Goal: Navigation & Orientation: Find specific page/section

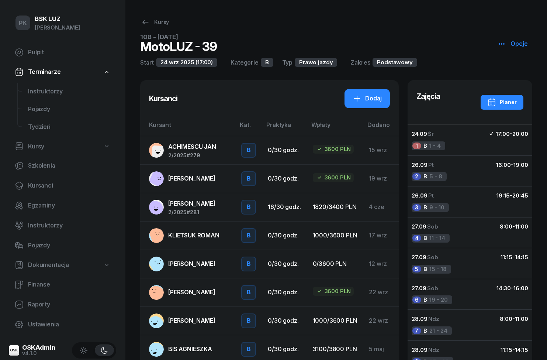
click at [38, 89] on span "Instruktorzy" at bounding box center [69, 92] width 82 height 10
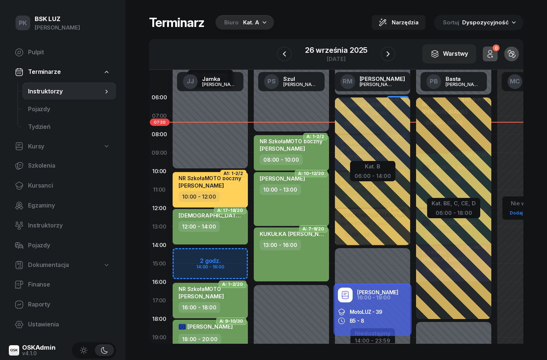
click at [34, 281] on span "Finanse" at bounding box center [69, 285] width 82 height 10
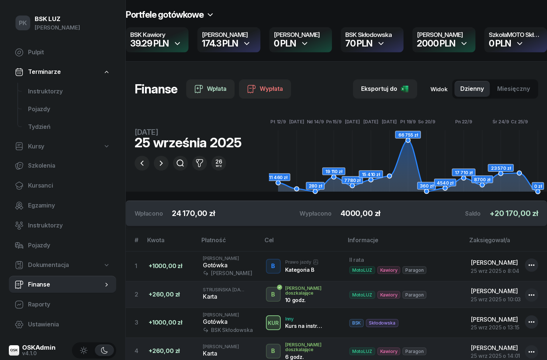
click at [159, 164] on icon "button" at bounding box center [161, 163] width 9 height 9
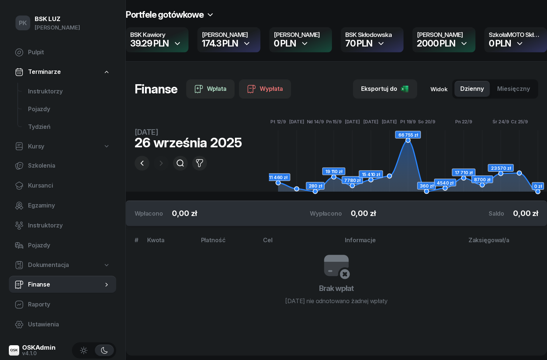
click at [145, 163] on icon "button" at bounding box center [142, 163] width 9 height 9
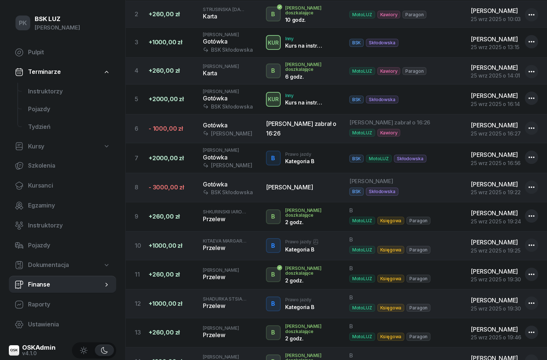
scroll to position [279, 0]
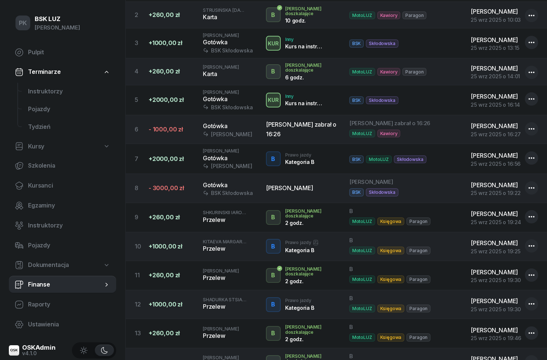
click at [37, 95] on span "Instruktorzy" at bounding box center [69, 92] width 82 height 10
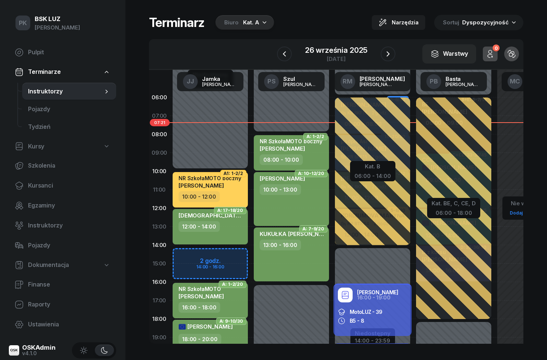
click at [389, 49] on icon "button" at bounding box center [388, 53] width 9 height 9
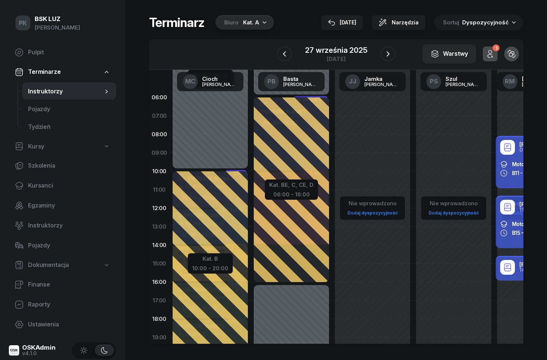
click at [387, 55] on icon "button" at bounding box center [388, 53] width 9 height 9
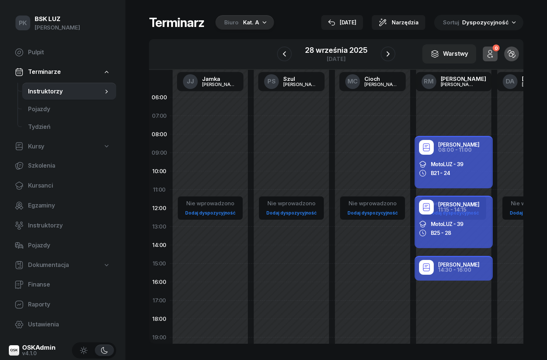
click at [387, 54] on icon "button" at bounding box center [388, 53] width 9 height 9
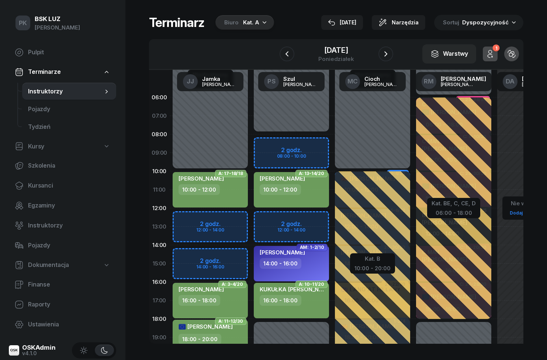
click at [391, 54] on icon "button" at bounding box center [386, 53] width 9 height 9
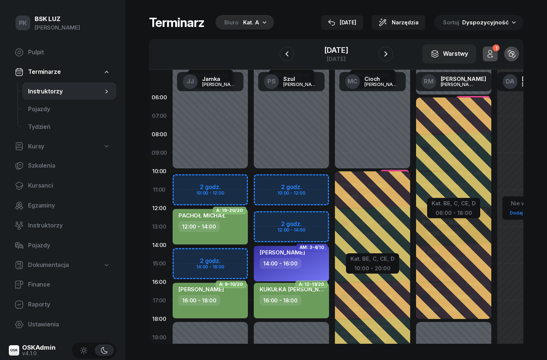
click at [388, 60] on button "button" at bounding box center [386, 54] width 15 height 15
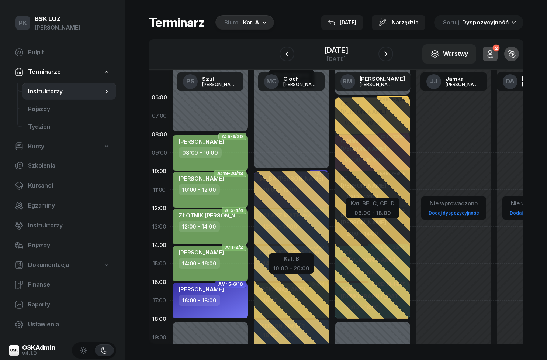
click at [283, 54] on icon "button" at bounding box center [287, 53] width 9 height 9
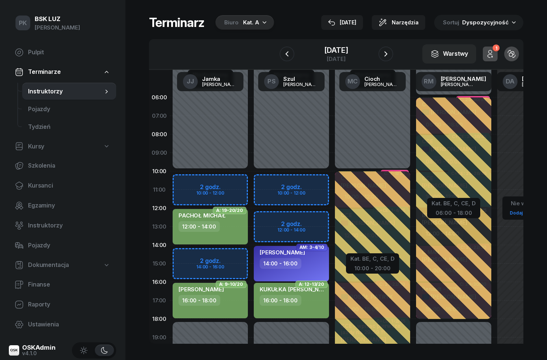
click at [290, 49] on button "button" at bounding box center [287, 54] width 15 height 15
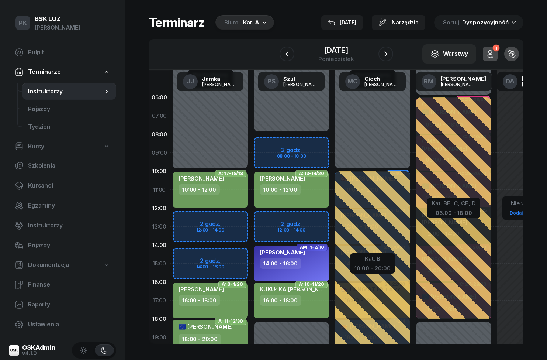
click at [391, 51] on icon "button" at bounding box center [386, 53] width 9 height 9
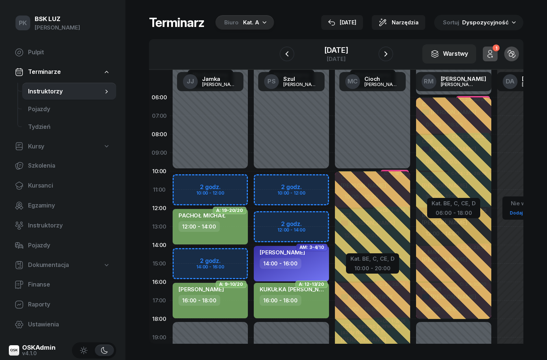
click at [389, 56] on icon "button" at bounding box center [386, 53] width 9 height 9
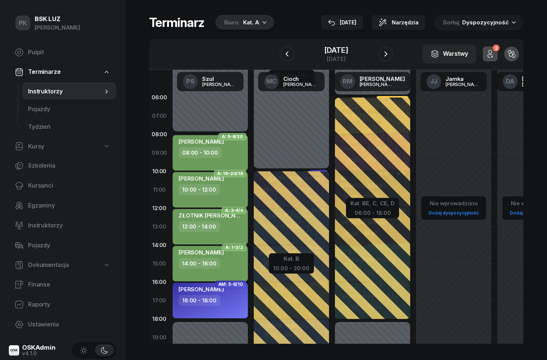
click at [388, 55] on icon "button" at bounding box center [386, 53] width 3 height 5
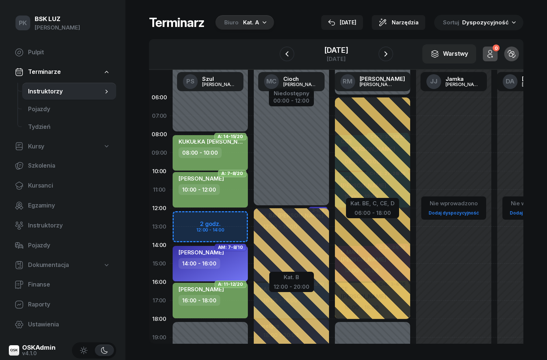
click at [392, 59] on button "button" at bounding box center [386, 54] width 15 height 15
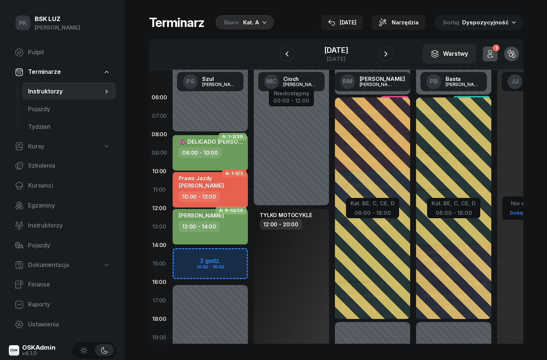
click at [491, 58] on icon "button" at bounding box center [490, 53] width 9 height 9
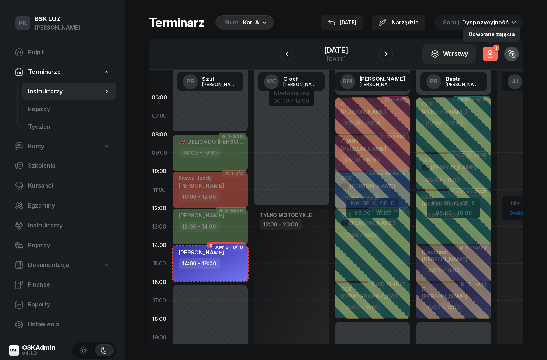
click at [492, 56] on icon "button" at bounding box center [492, 56] width 1 height 1
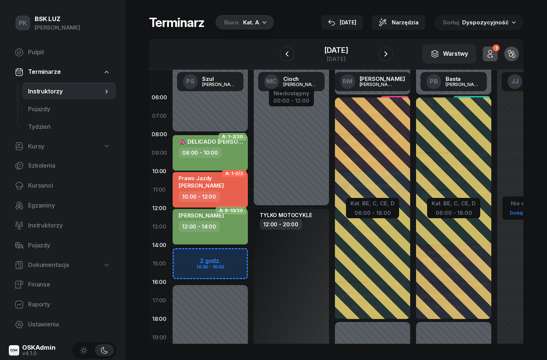
click at [391, 53] on icon "button" at bounding box center [386, 53] width 9 height 9
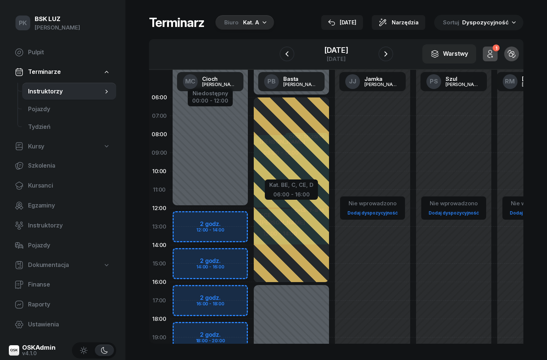
click at [391, 55] on icon "button" at bounding box center [386, 53] width 9 height 9
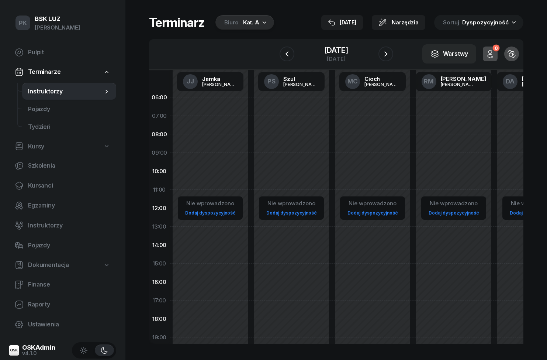
click at [391, 54] on icon "button" at bounding box center [386, 53] width 9 height 9
